Goal: Task Accomplishment & Management: Complete application form

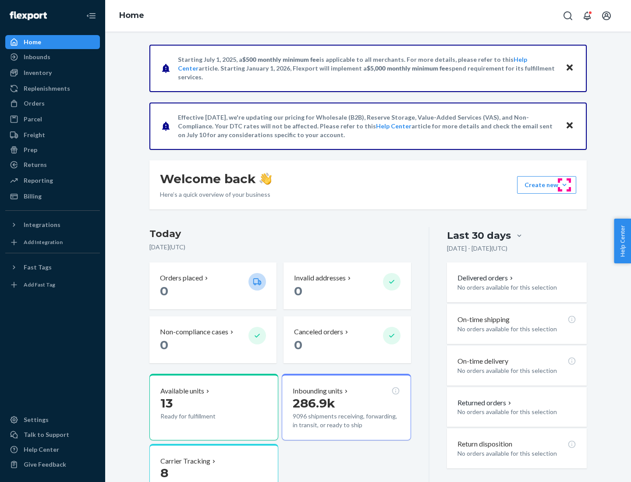
click at [564, 185] on button "Create new Create new inbound Create new order Create new product" at bounding box center [546, 185] width 59 height 18
click at [53, 57] on div "Inbounds" at bounding box center [52, 57] width 93 height 12
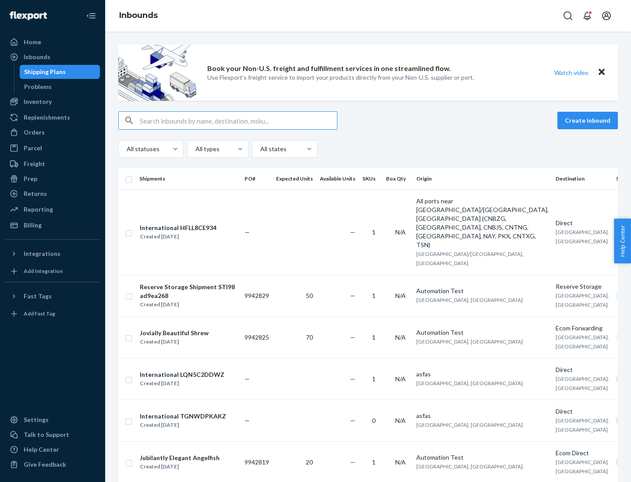
click at [589, 120] on button "Create inbound" at bounding box center [587, 121] width 60 height 18
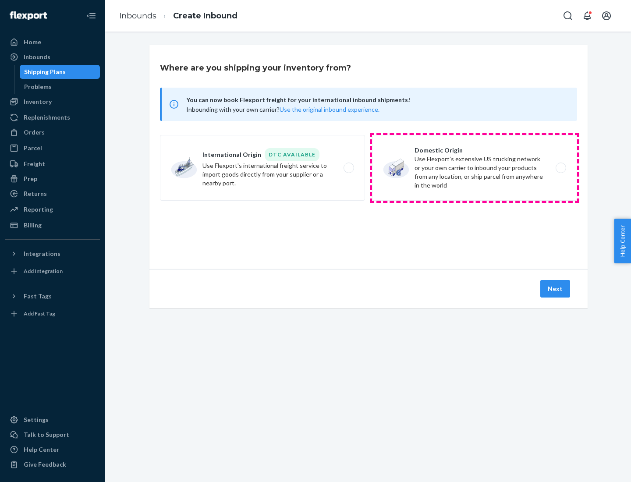
click at [474, 168] on label "Domestic Origin Use Flexport’s extensive US trucking network or your own carrie…" at bounding box center [474, 168] width 205 height 66
click at [560, 168] on input "Domestic Origin Use Flexport’s extensive US trucking network or your own carrie…" at bounding box center [563, 168] width 6 height 6
radio input "true"
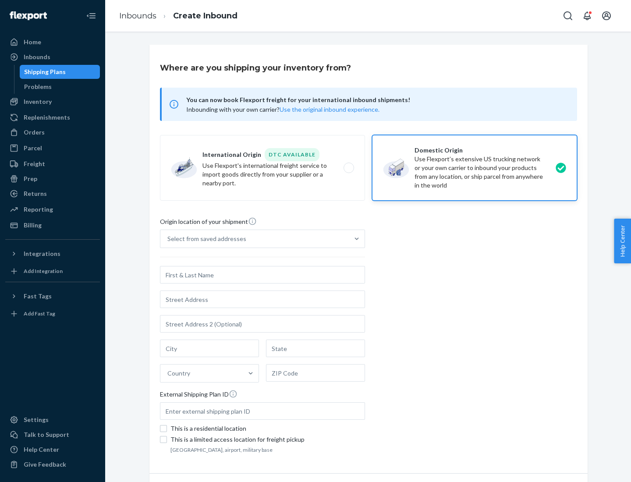
click at [205, 239] on div "Select from saved addresses" at bounding box center [206, 238] width 79 height 9
click at [168, 239] on input "Select from saved addresses" at bounding box center [167, 238] width 1 height 9
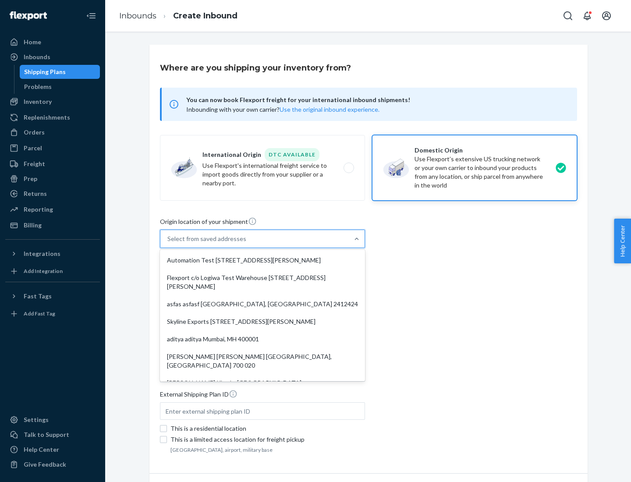
scroll to position [4, 0]
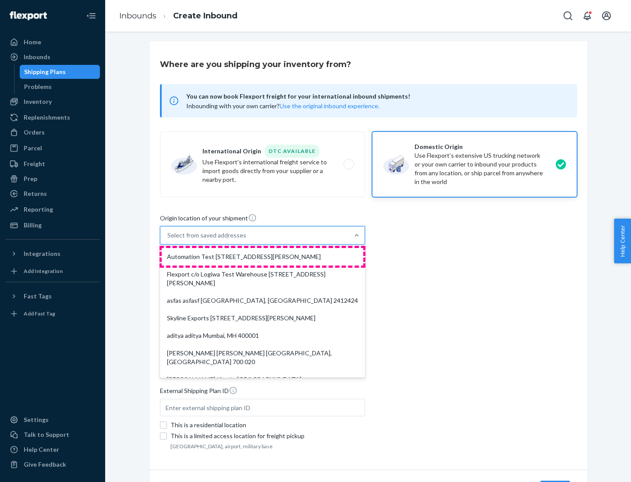
click at [262, 257] on div "Automation Test [STREET_ADDRESS][PERSON_NAME]" at bounding box center [263, 257] width 202 height 18
click at [168, 240] on input "option Automation Test [STREET_ADDRESS][PERSON_NAME]. 9 results available. Use …" at bounding box center [167, 235] width 1 height 9
type input "Automation Test"
type input "9th Floor"
type input "[GEOGRAPHIC_DATA]"
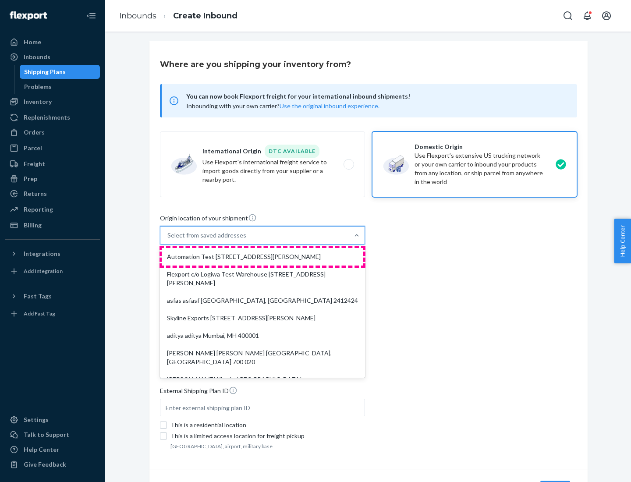
type input "CA"
type input "94104"
type input "[STREET_ADDRESS][PERSON_NAME]"
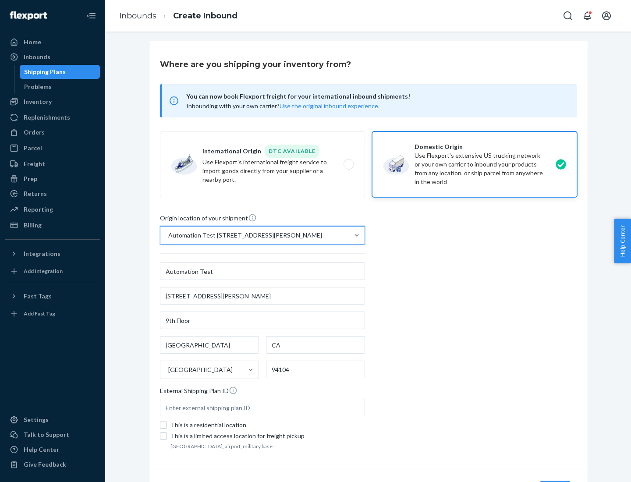
scroll to position [51, 0]
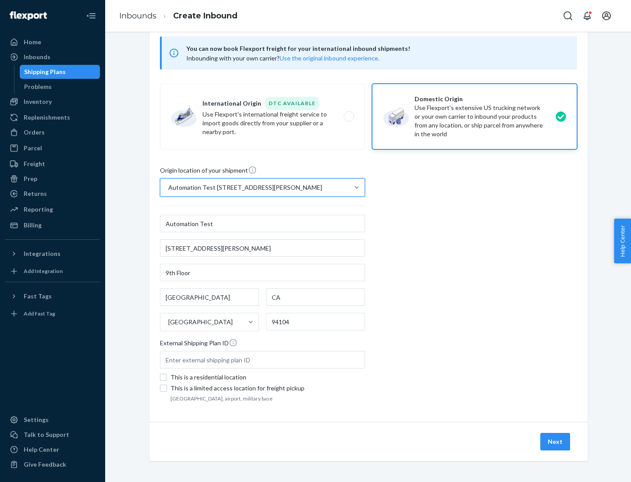
click at [555, 442] on button "Next" at bounding box center [555, 442] width 30 height 18
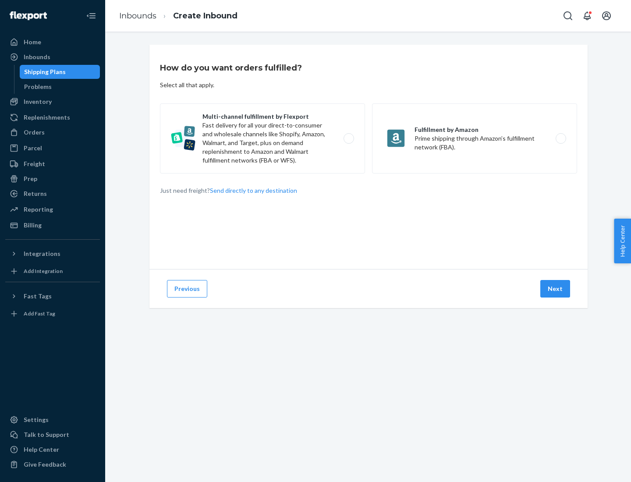
click at [262, 138] on label "Multi-channel fulfillment by Flexport Fast delivery for all your direct-to-cons…" at bounding box center [262, 138] width 205 height 70
click at [348, 138] on input "Multi-channel fulfillment by Flexport Fast delivery for all your direct-to-cons…" at bounding box center [351, 139] width 6 height 6
radio input "true"
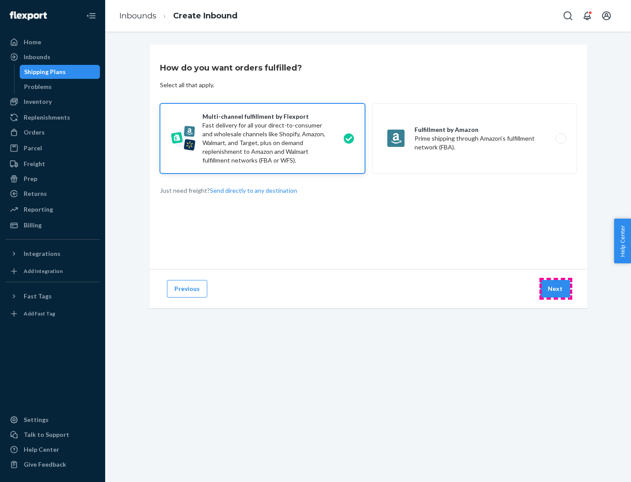
click at [555, 289] on button "Next" at bounding box center [555, 289] width 30 height 18
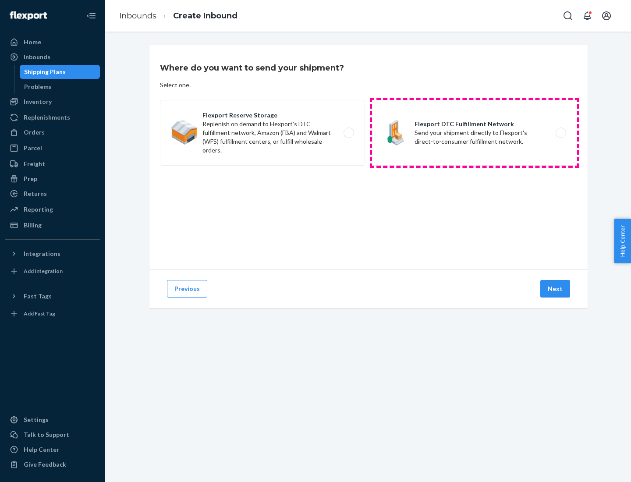
click at [474, 133] on label "Flexport DTC Fulfillment Network Send your shipment directly to Flexport's dire…" at bounding box center [474, 133] width 205 height 66
click at [560, 133] on input "Flexport DTC Fulfillment Network Send your shipment directly to Flexport's dire…" at bounding box center [563, 133] width 6 height 6
radio input "true"
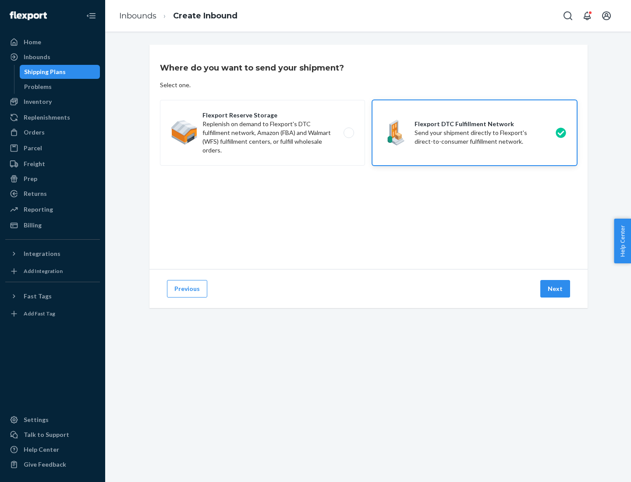
click at [555, 289] on button "Next" at bounding box center [555, 289] width 30 height 18
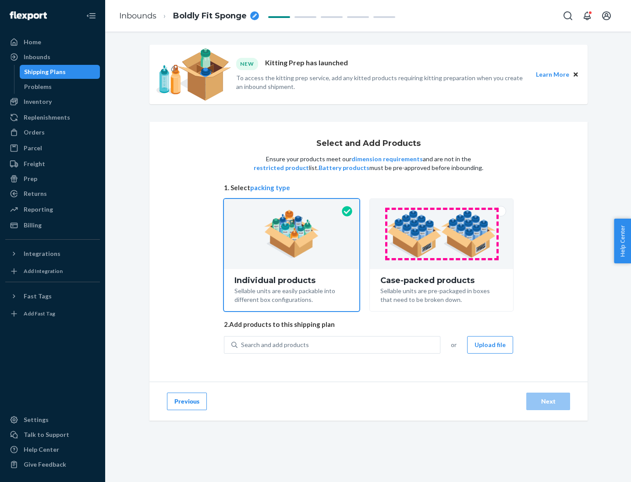
click at [442, 234] on img at bounding box center [441, 234] width 109 height 48
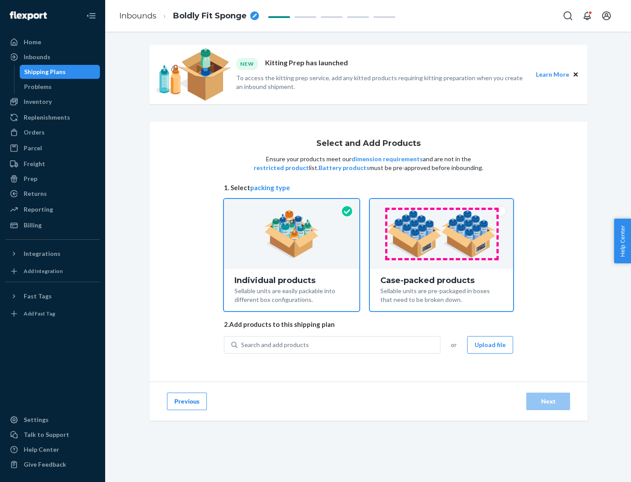
click at [442, 205] on input "Case-packed products Sellable units are pre-packaged in boxes that need to be b…" at bounding box center [442, 202] width 6 height 6
radio input "true"
radio input "false"
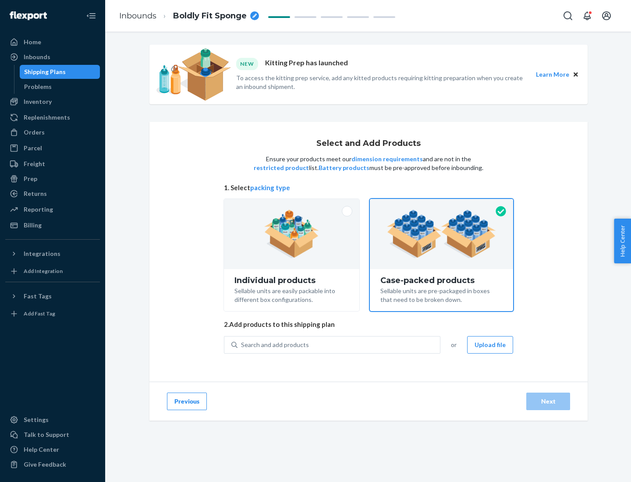
click at [339, 344] on div "Search and add products" at bounding box center [338, 345] width 202 height 16
click at [242, 344] on input "Search and add products" at bounding box center [241, 344] width 1 height 9
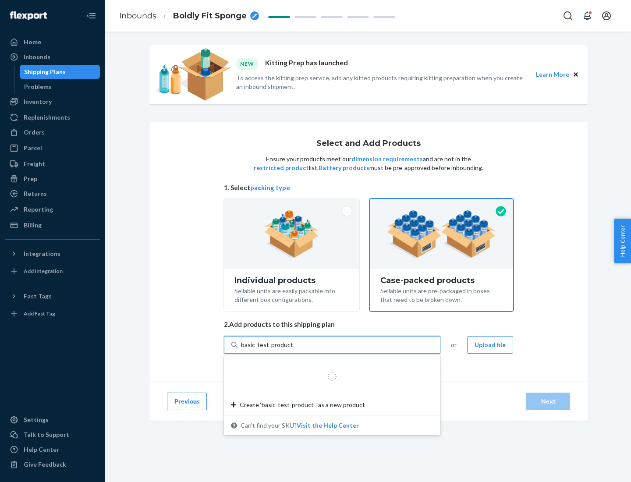
type input "basic-test-product-1"
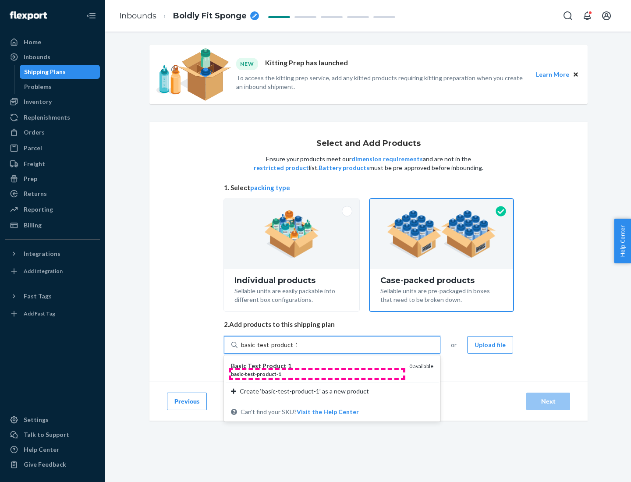
click at [317, 374] on div "basic - test - product - 1" at bounding box center [316, 373] width 171 height 7
click at [297, 349] on input "basic-test-product-1" at bounding box center [269, 344] width 56 height 9
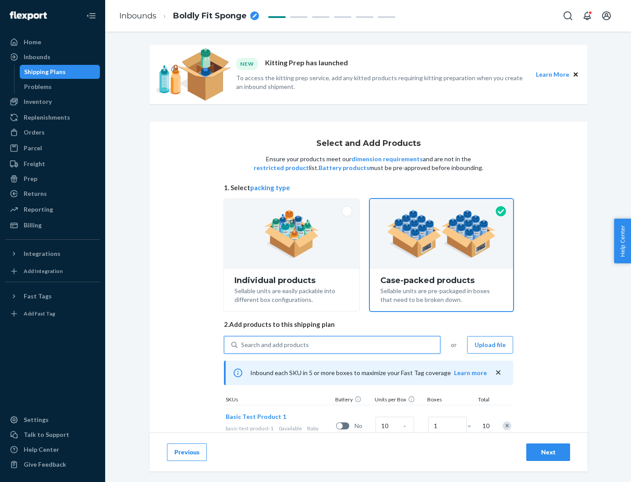
scroll to position [32, 0]
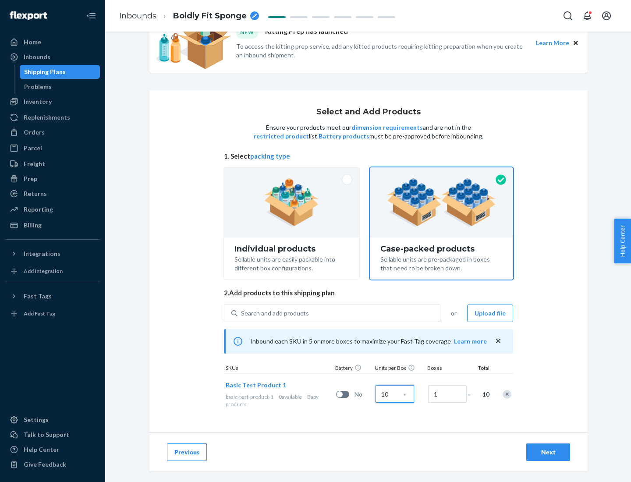
type input "10"
type input "7"
click at [548, 452] on div "Next" at bounding box center [548, 452] width 29 height 9
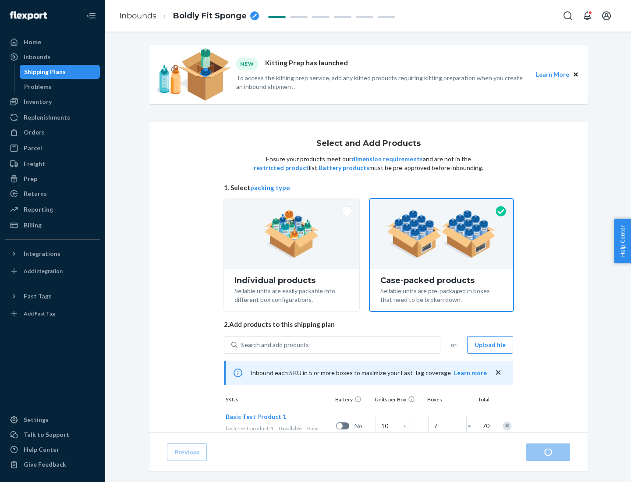
radio input "true"
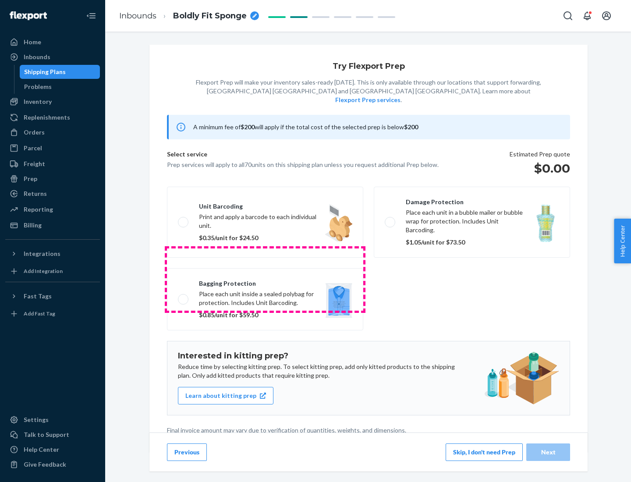
scroll to position [2, 0]
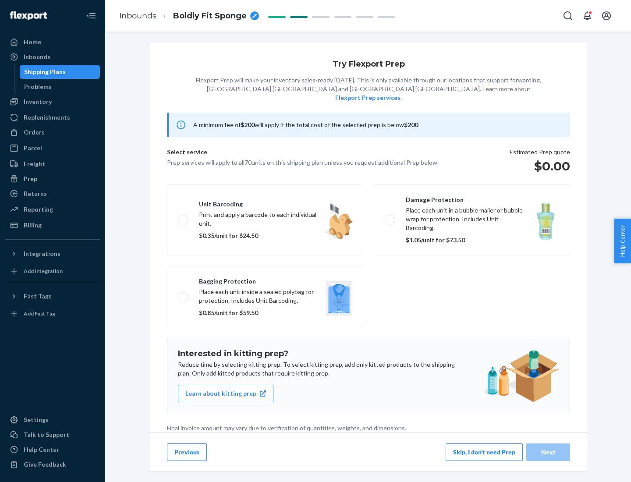
click at [265, 279] on label "Bagging protection Place each unit inside a sealed polybag for protection. Incl…" at bounding box center [265, 297] width 196 height 62
click at [184, 294] on input "Bagging protection Place each unit inside a sealed polybag for protection. Incl…" at bounding box center [181, 297] width 6 height 6
checkbox input "true"
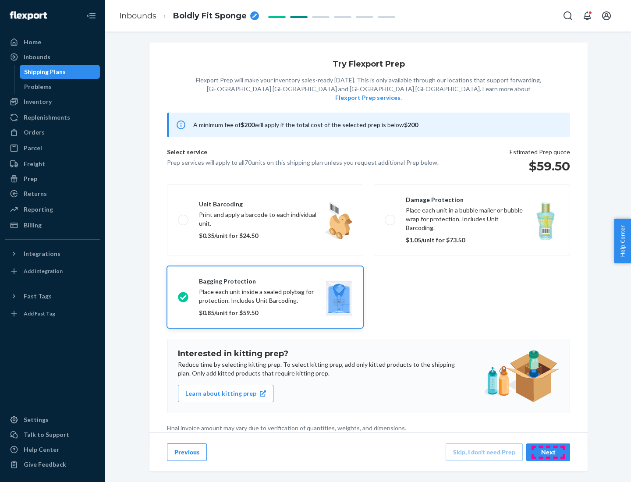
click at [548, 452] on div "Next" at bounding box center [548, 452] width 29 height 9
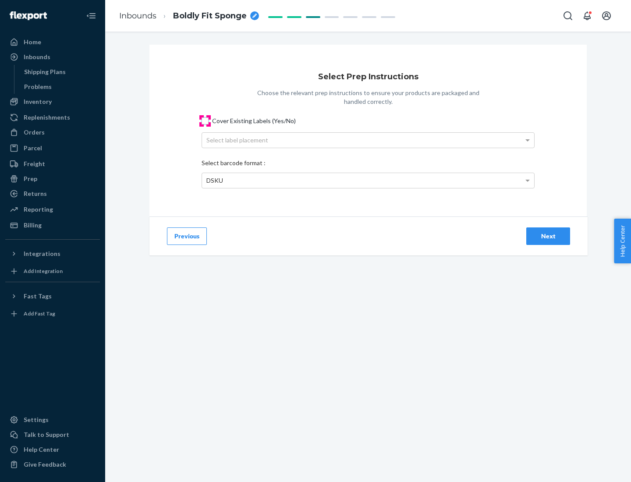
click at [205, 120] on input "Cover Existing Labels (Yes/No)" at bounding box center [205, 120] width 7 height 7
checkbox input "true"
click at [368, 140] on div "Select label placement" at bounding box center [368, 140] width 332 height 15
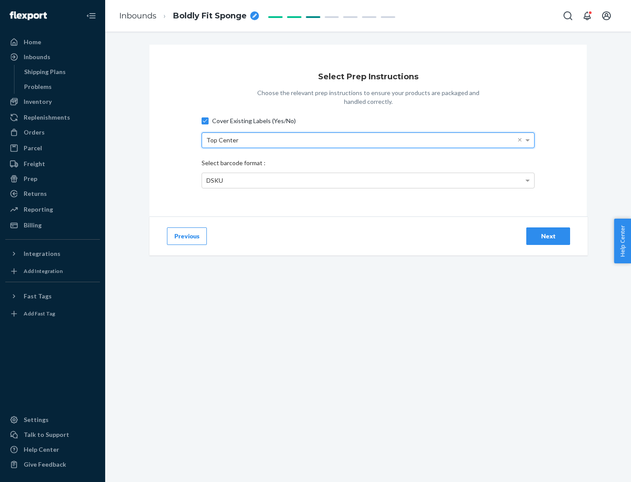
click at [368, 180] on div "DSKU" at bounding box center [368, 180] width 332 height 15
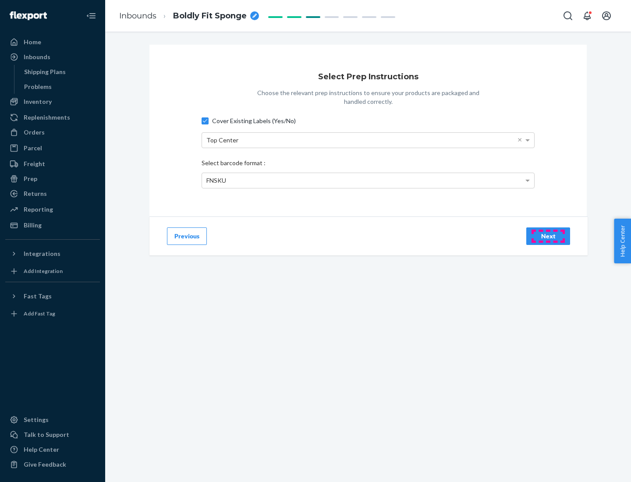
click at [548, 236] on div "Next" at bounding box center [548, 236] width 29 height 9
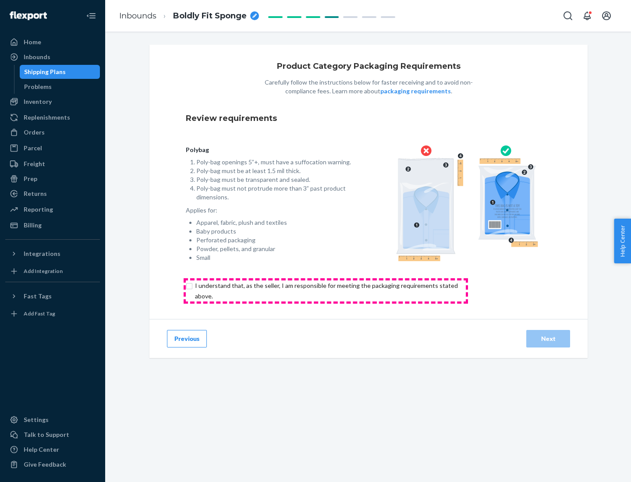
click at [325, 290] on input "checkbox" at bounding box center [331, 290] width 291 height 21
checkbox input "true"
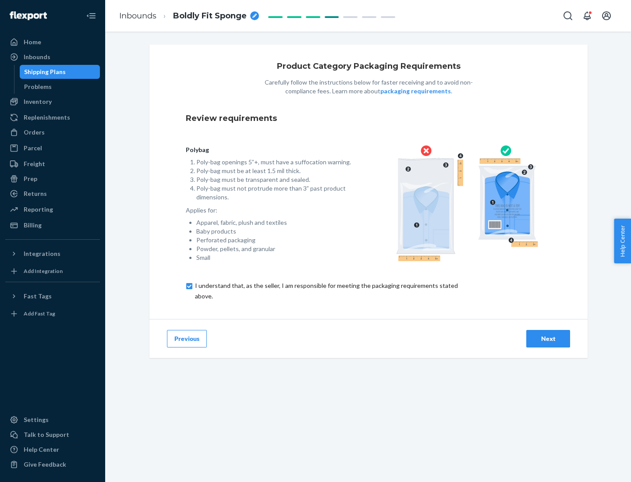
click at [548, 338] on div "Next" at bounding box center [548, 338] width 29 height 9
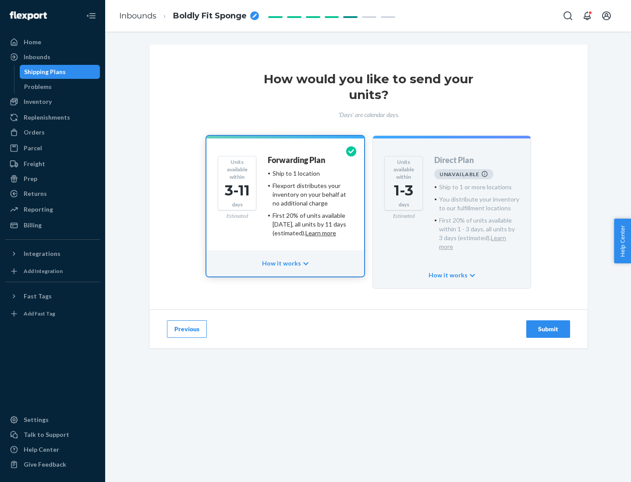
click at [297, 160] on h4 "Forwarding Plan" at bounding box center [296, 160] width 57 height 9
click at [548, 325] on div "Submit" at bounding box center [548, 329] width 29 height 9
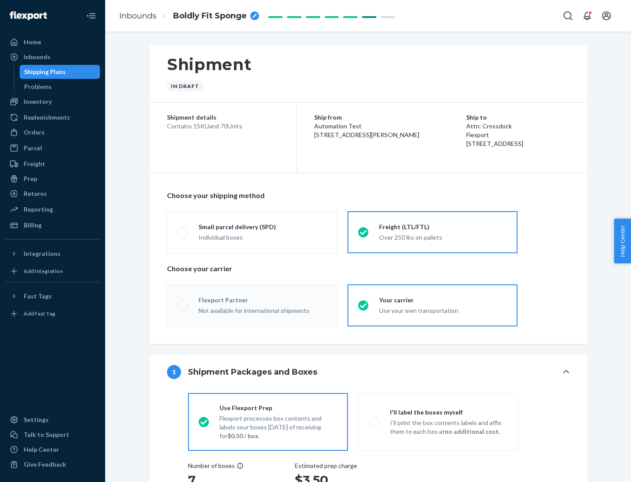
radio input "true"
radio input "false"
radio input "true"
radio input "false"
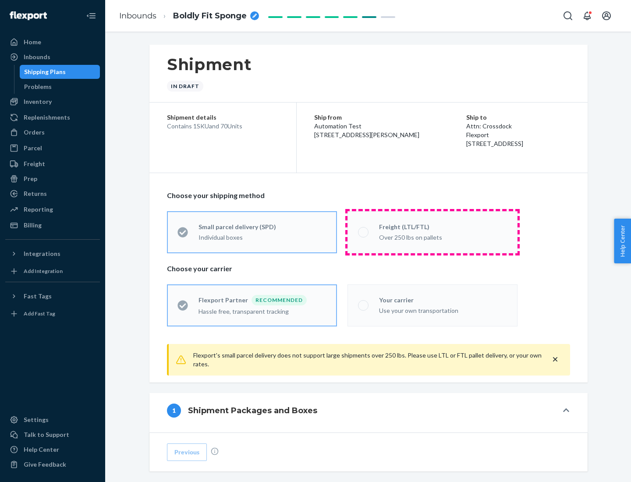
click at [432, 232] on div "Over 250 lbs on pallets" at bounding box center [443, 236] width 128 height 11
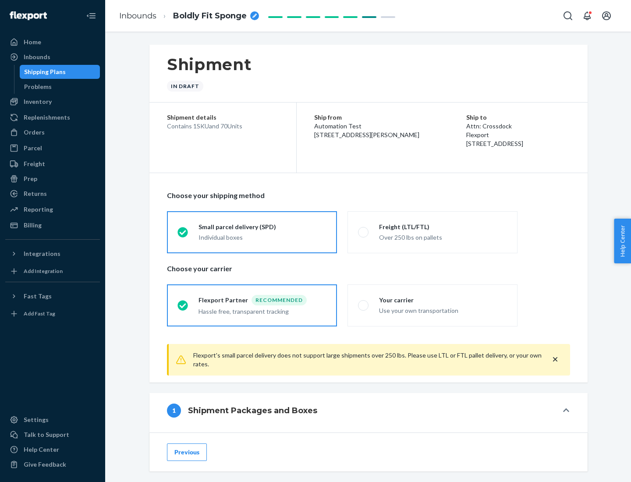
scroll to position [49, 0]
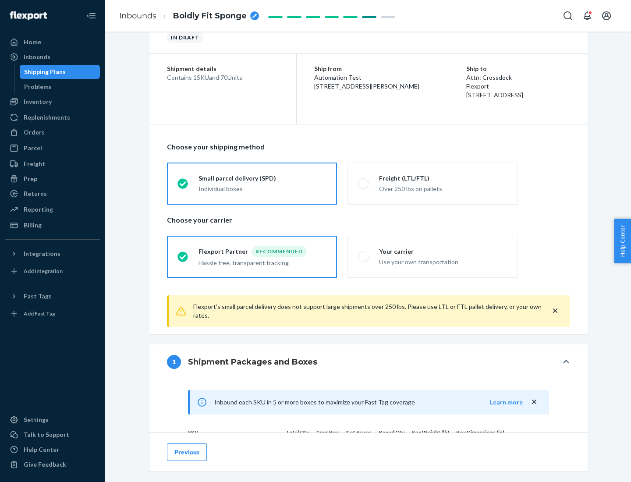
click at [252, 257] on div "Hassle free, transparent tracking" at bounding box center [262, 262] width 128 height 11
click at [183, 256] on input "Flexport Partner Recommended Hassle free, transparent tracking" at bounding box center [180, 257] width 6 height 6
